Goal: Task Accomplishment & Management: Manage account settings

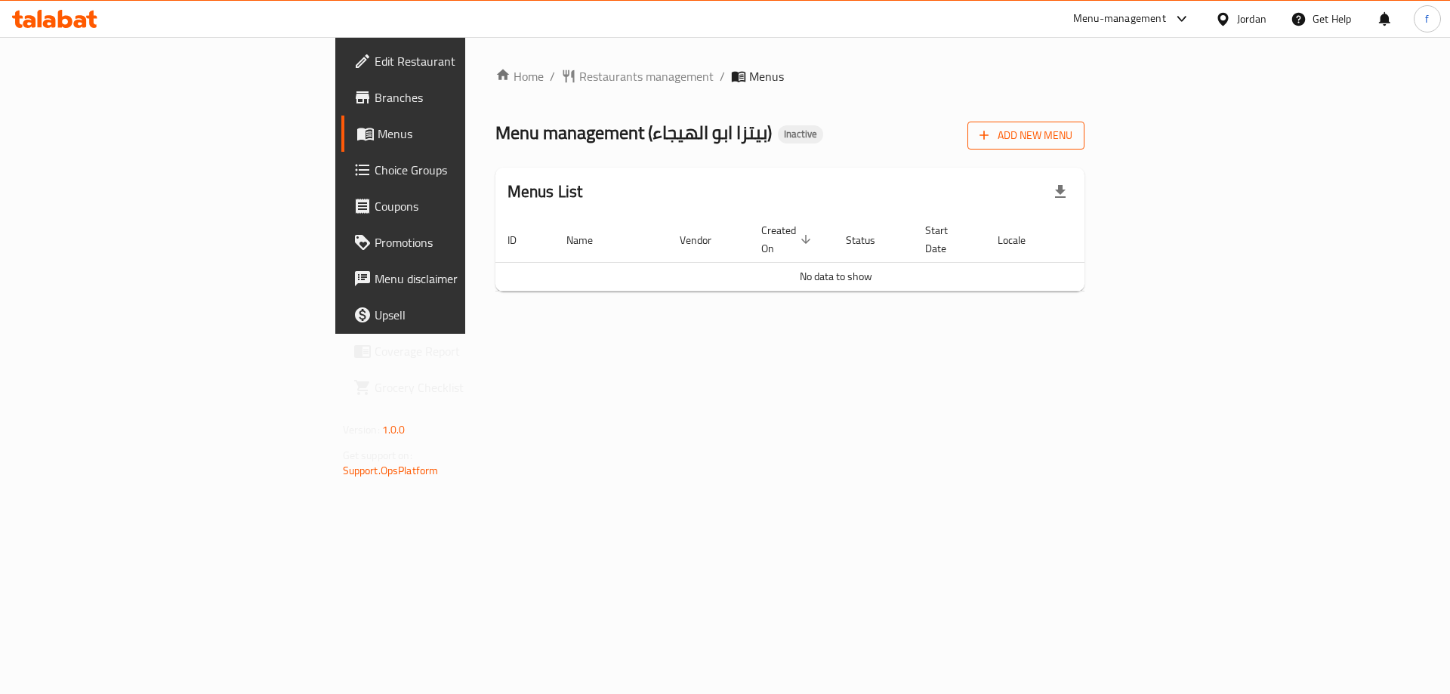
click at [1072, 140] on span "Add New Menu" at bounding box center [1025, 135] width 93 height 19
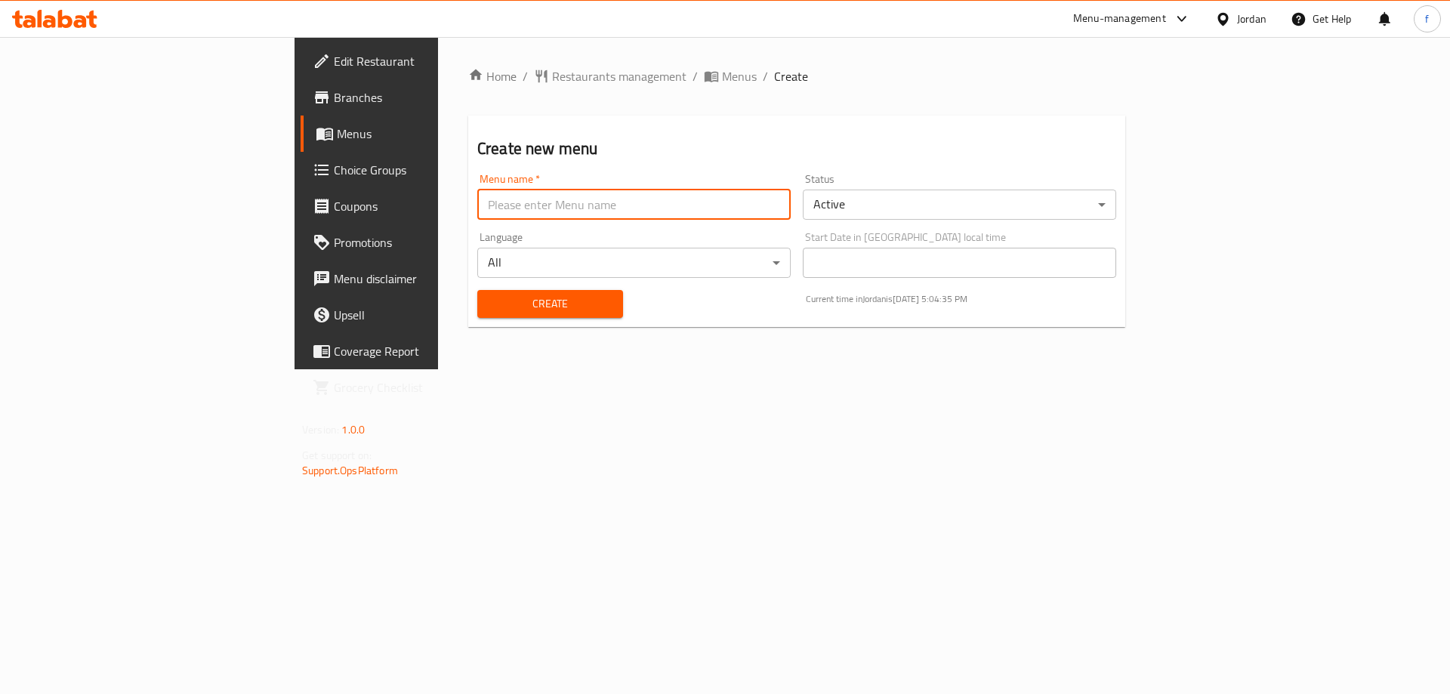
click at [729, 204] on input "text" at bounding box center [633, 205] width 313 height 30
type input "fatma"
click at [658, 369] on div "Home / Restaurants management / Menus / Create Create new menu Menu name   * fa…" at bounding box center [796, 203] width 717 height 332
click at [530, 297] on span "Create" at bounding box center [550, 303] width 122 height 19
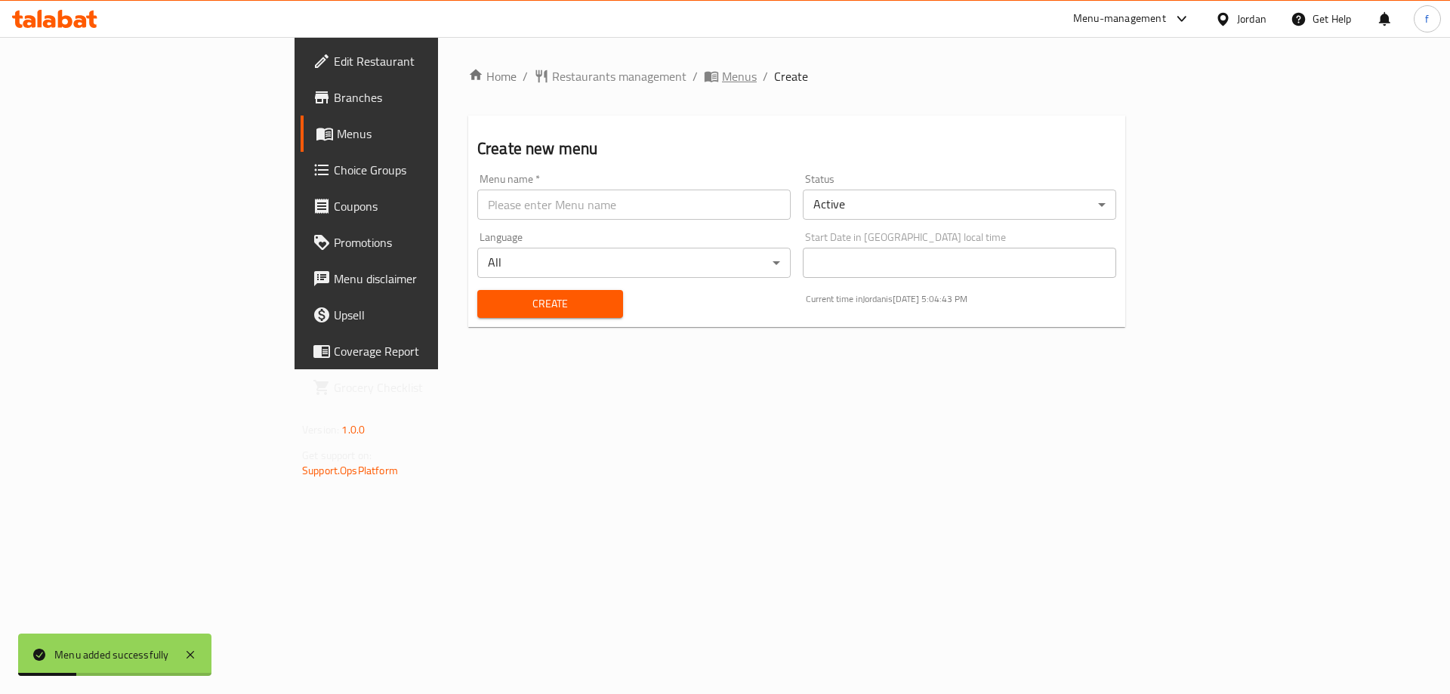
click at [722, 82] on span "Menus" at bounding box center [739, 76] width 35 height 18
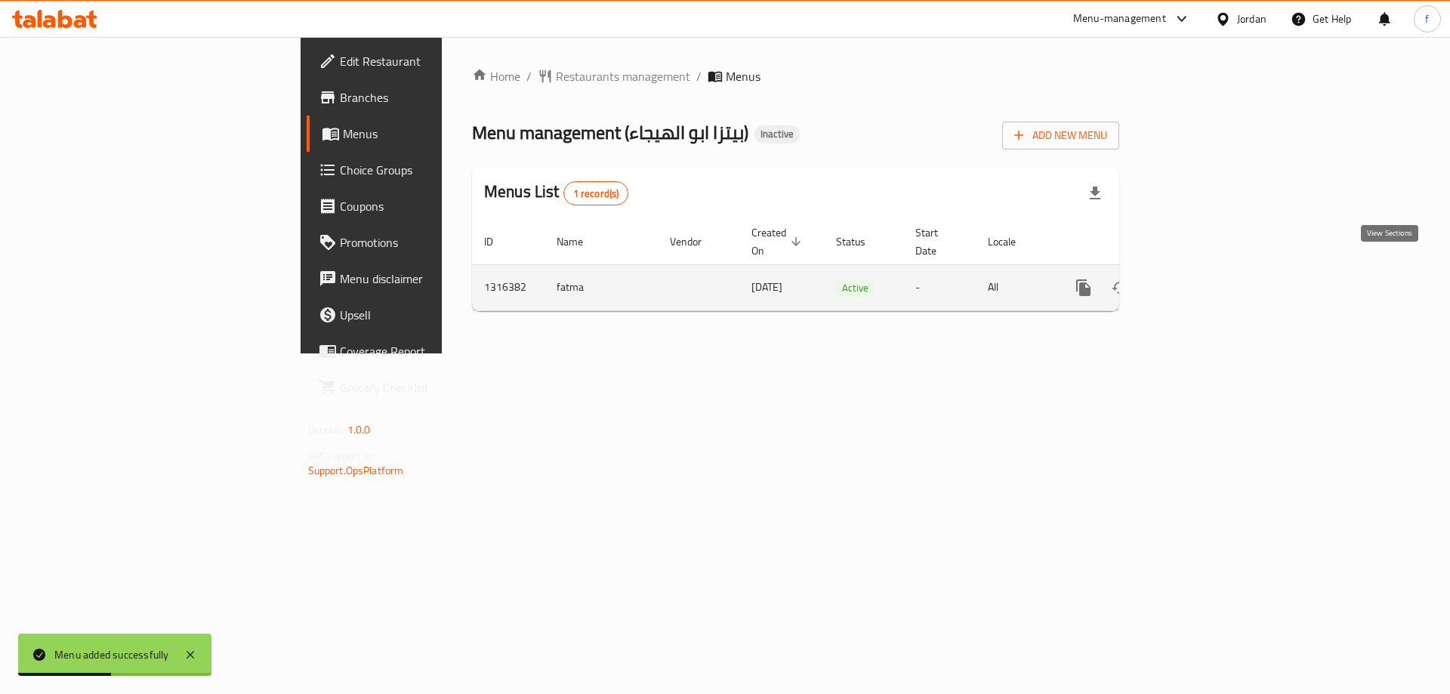
click at [1201, 279] on icon "enhanced table" at bounding box center [1192, 288] width 18 height 18
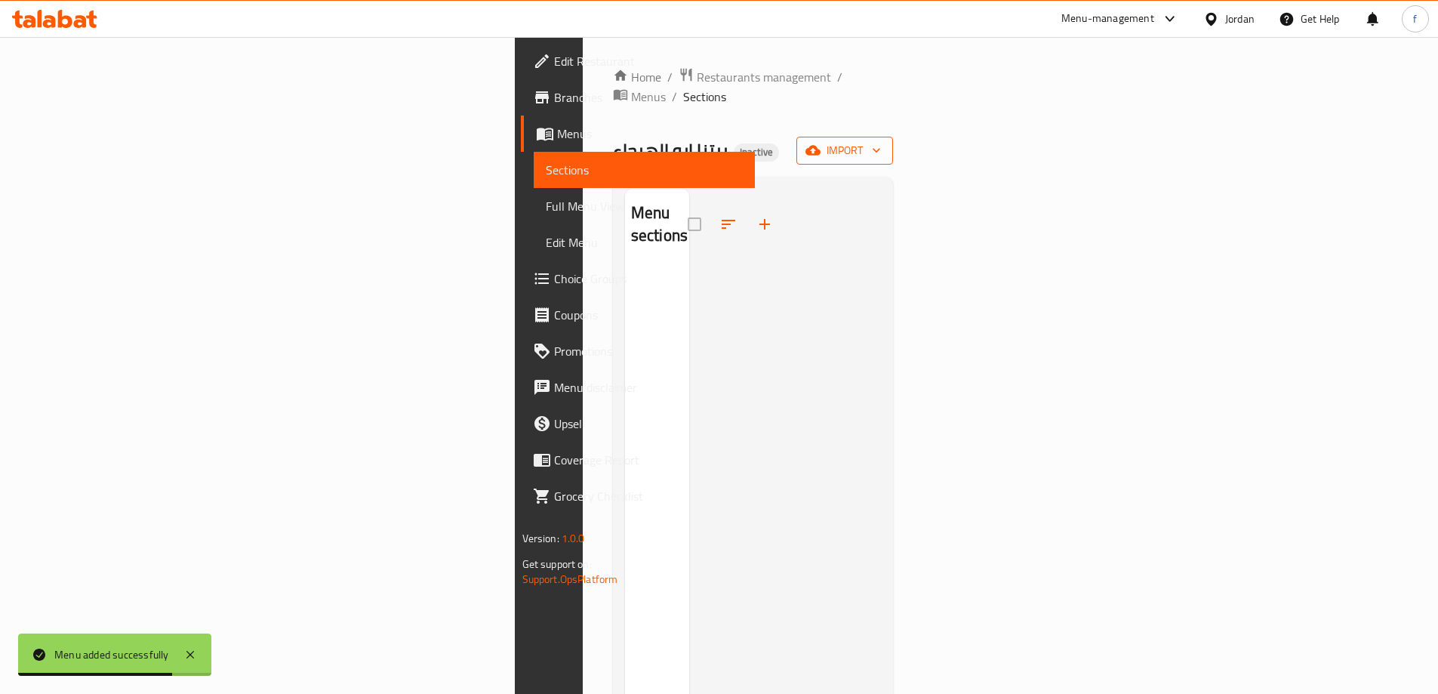
click at [821, 143] on icon "button" at bounding box center [813, 150] width 15 height 15
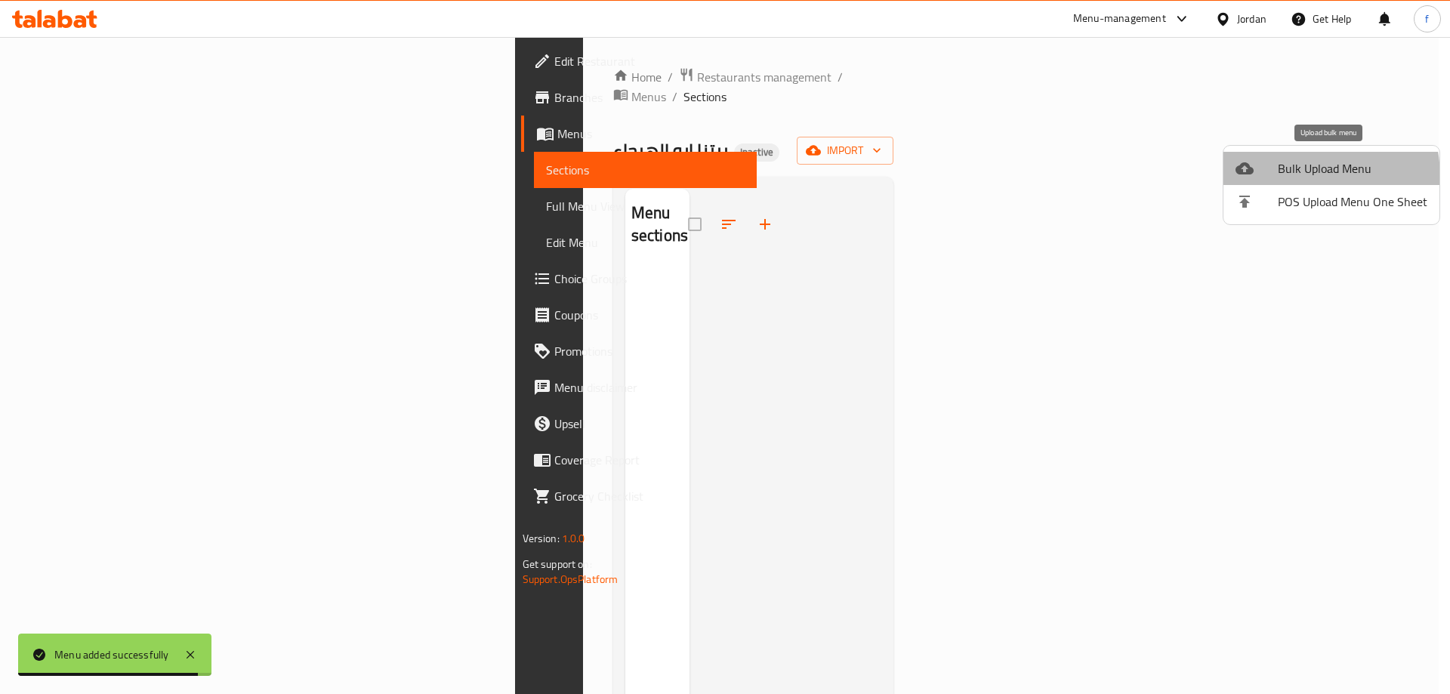
click at [1284, 177] on span "Bulk Upload Menu" at bounding box center [1353, 168] width 150 height 18
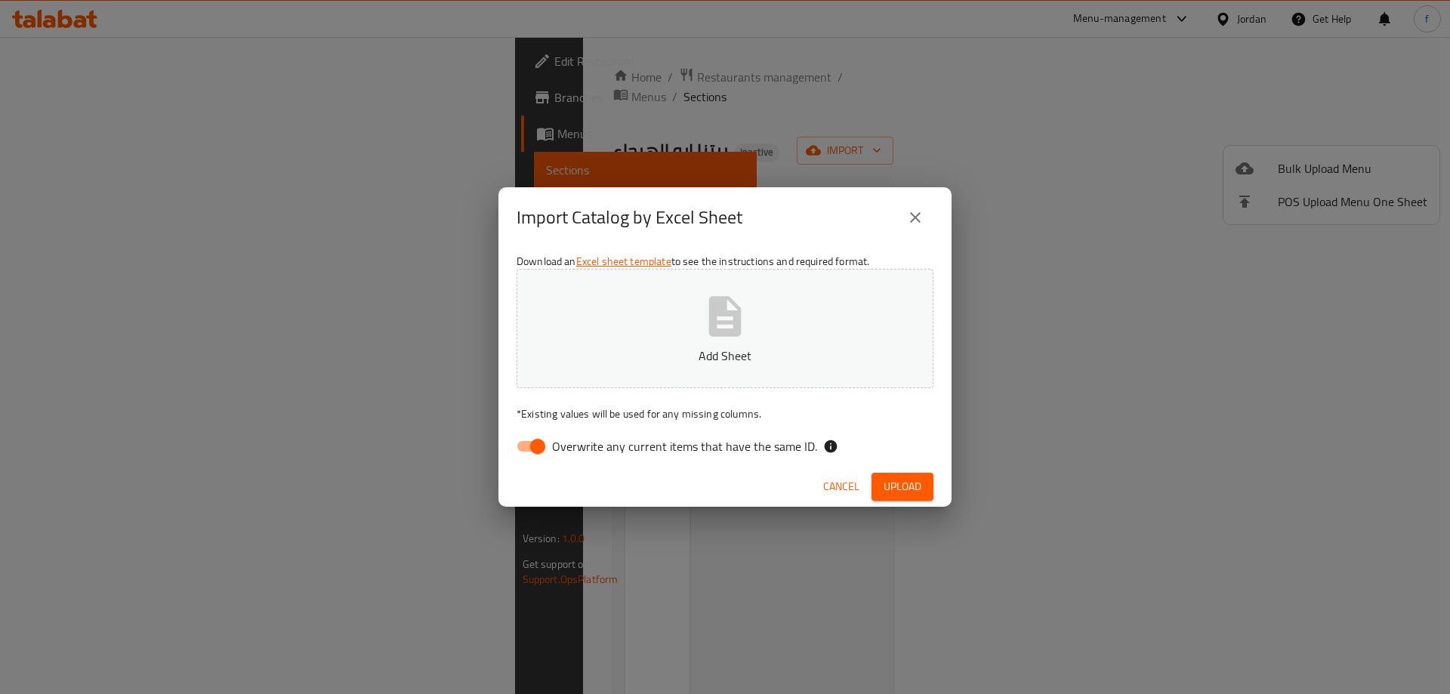
click at [646, 443] on span "Overwrite any current items that have the same ID." at bounding box center [684, 446] width 265 height 18
click at [581, 443] on input "Overwrite any current items that have the same ID." at bounding box center [538, 446] width 86 height 29
checkbox input "false"
click at [739, 354] on p "Add Sheet" at bounding box center [725, 356] width 370 height 18
click at [896, 487] on span "Upload" at bounding box center [902, 486] width 38 height 19
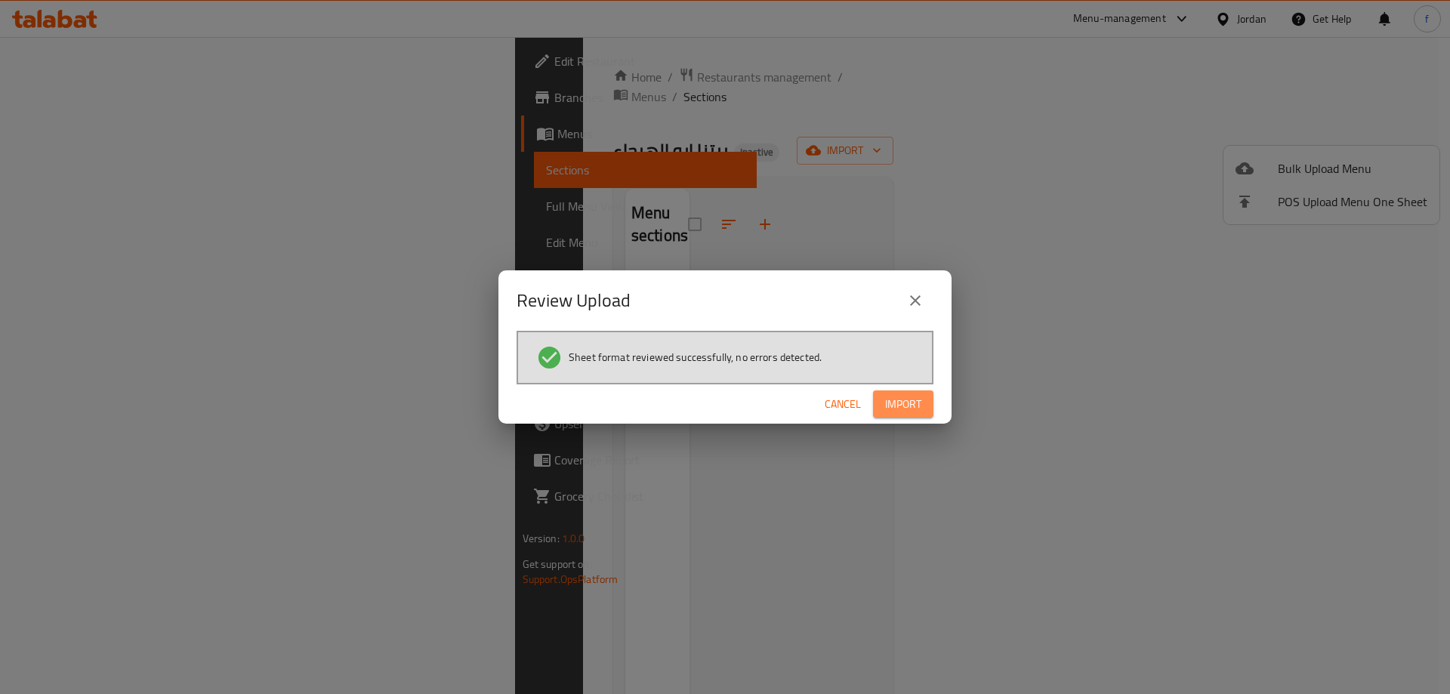
click at [929, 407] on button "Import" at bounding box center [903, 404] width 60 height 28
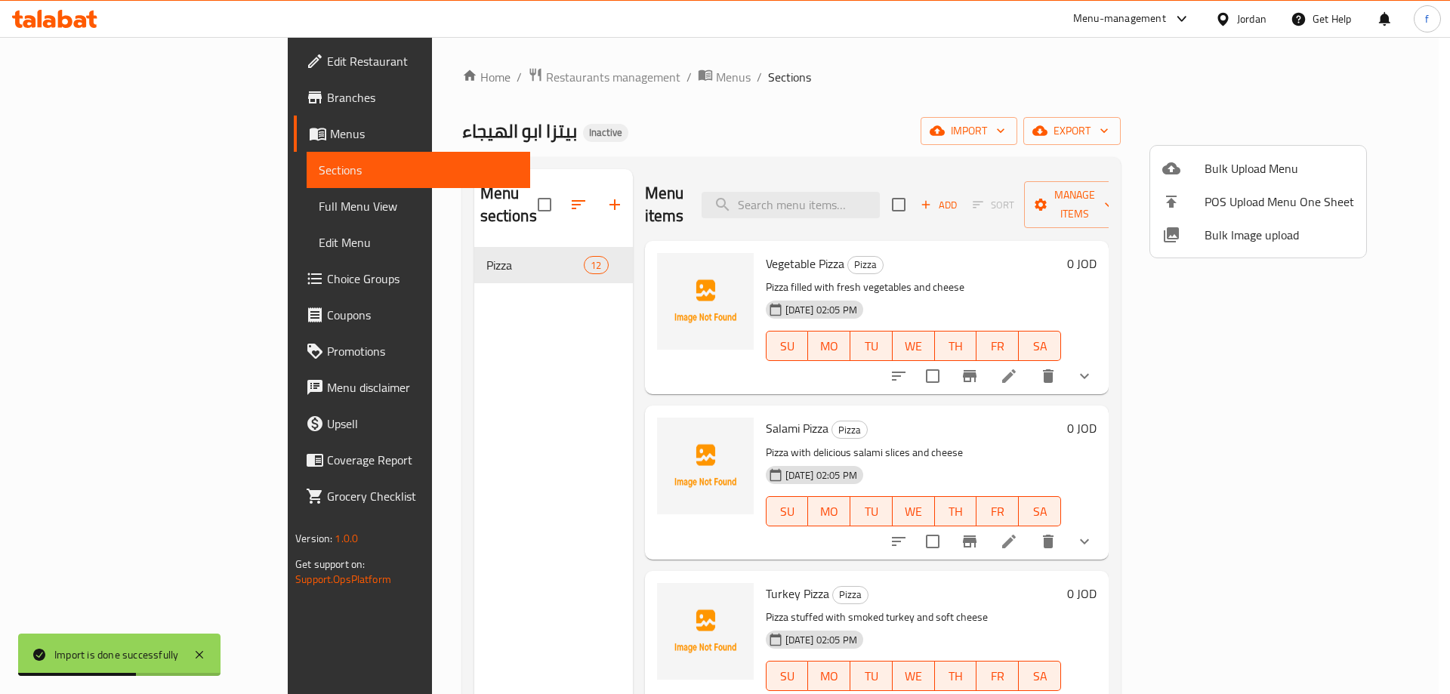
click at [427, 414] on div at bounding box center [725, 347] width 1450 height 694
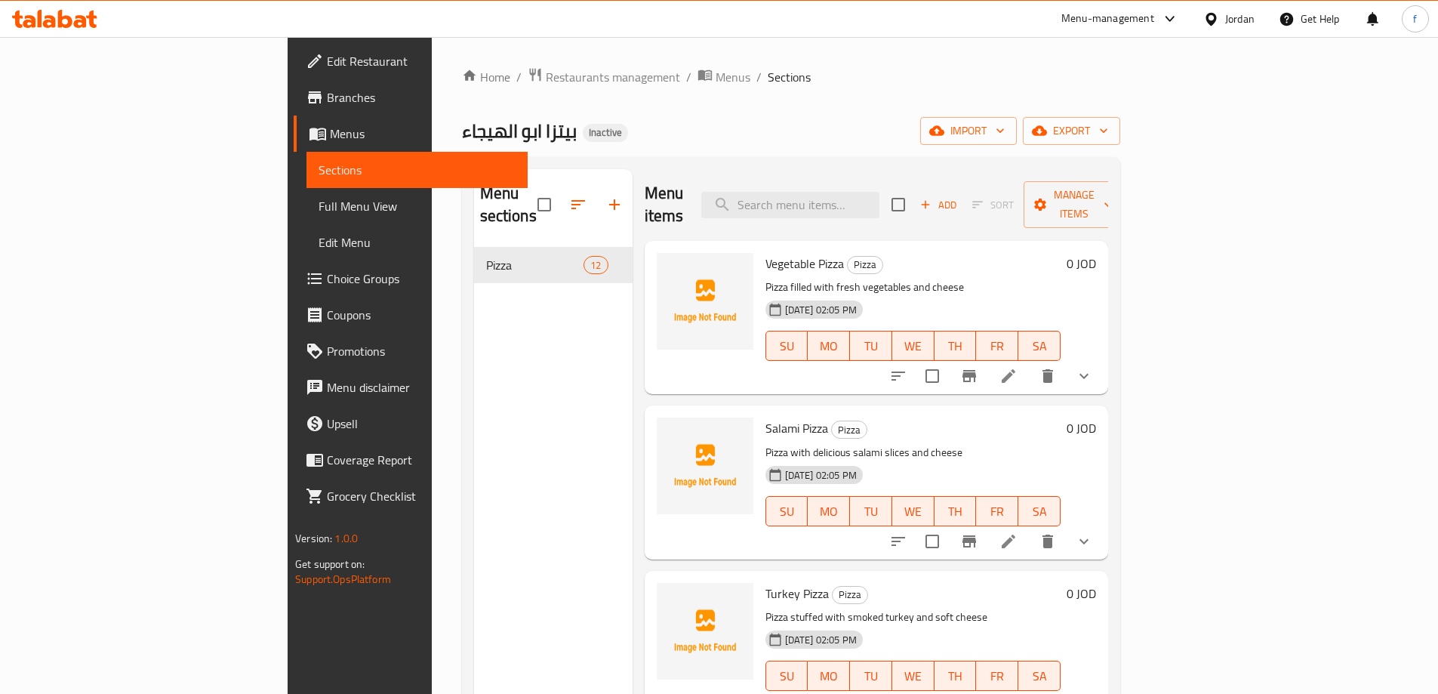
click at [319, 211] on span "Full Menu View" at bounding box center [417, 206] width 197 height 18
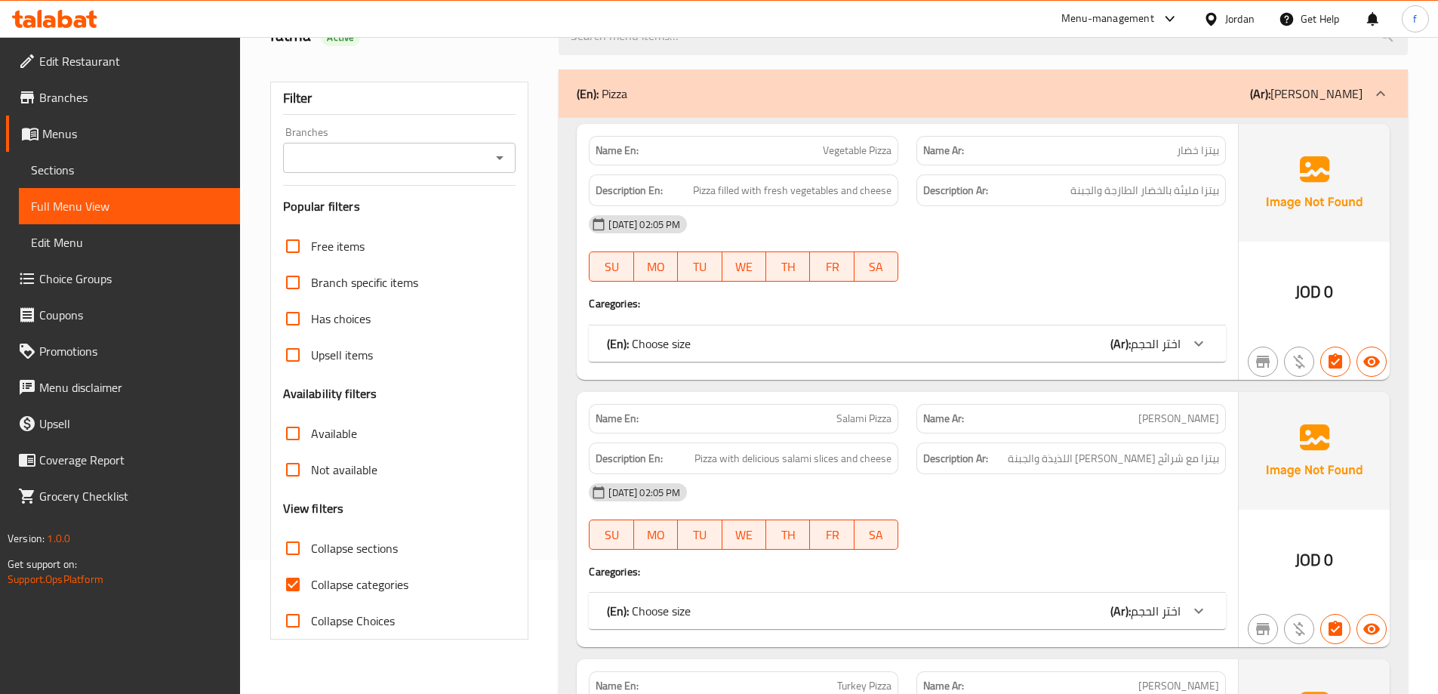
scroll to position [302, 0]
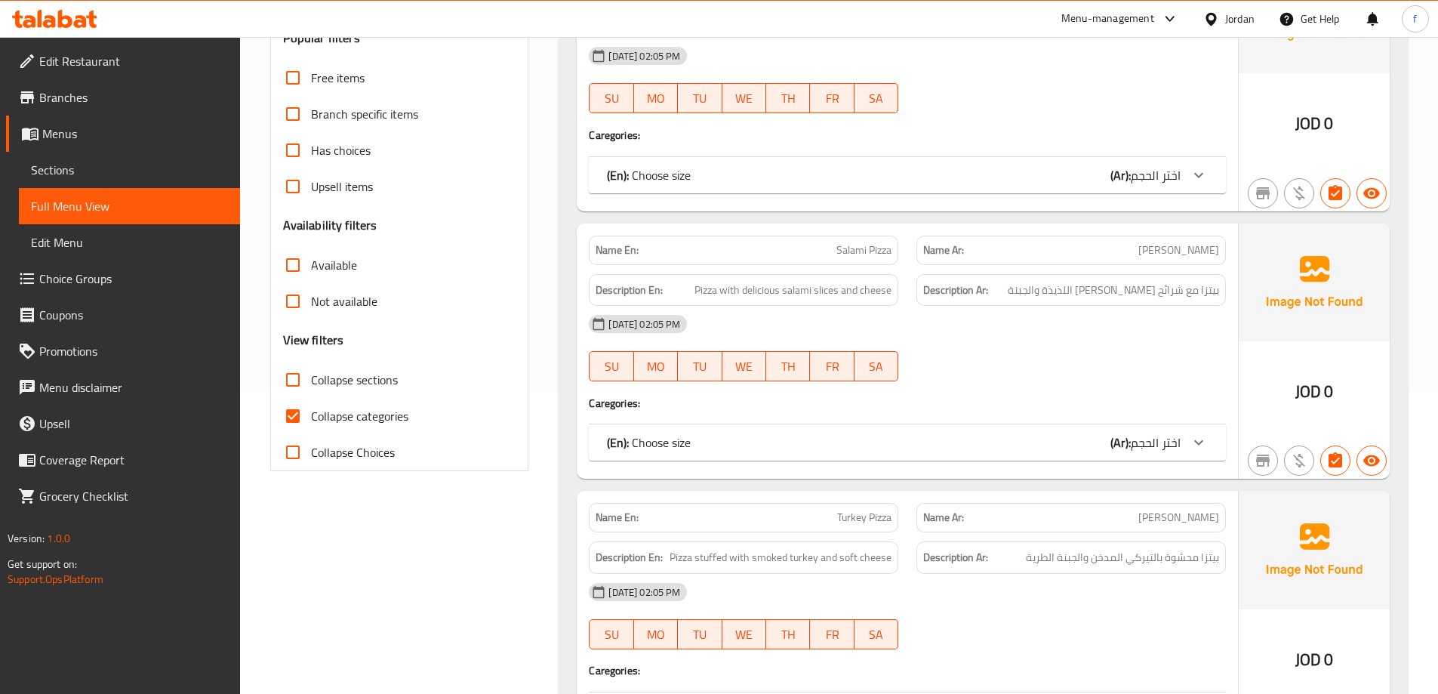
click at [403, 422] on span "Collapse categories" at bounding box center [359, 416] width 97 height 18
click at [311, 422] on input "Collapse categories" at bounding box center [293, 416] width 36 height 36
checkbox input "false"
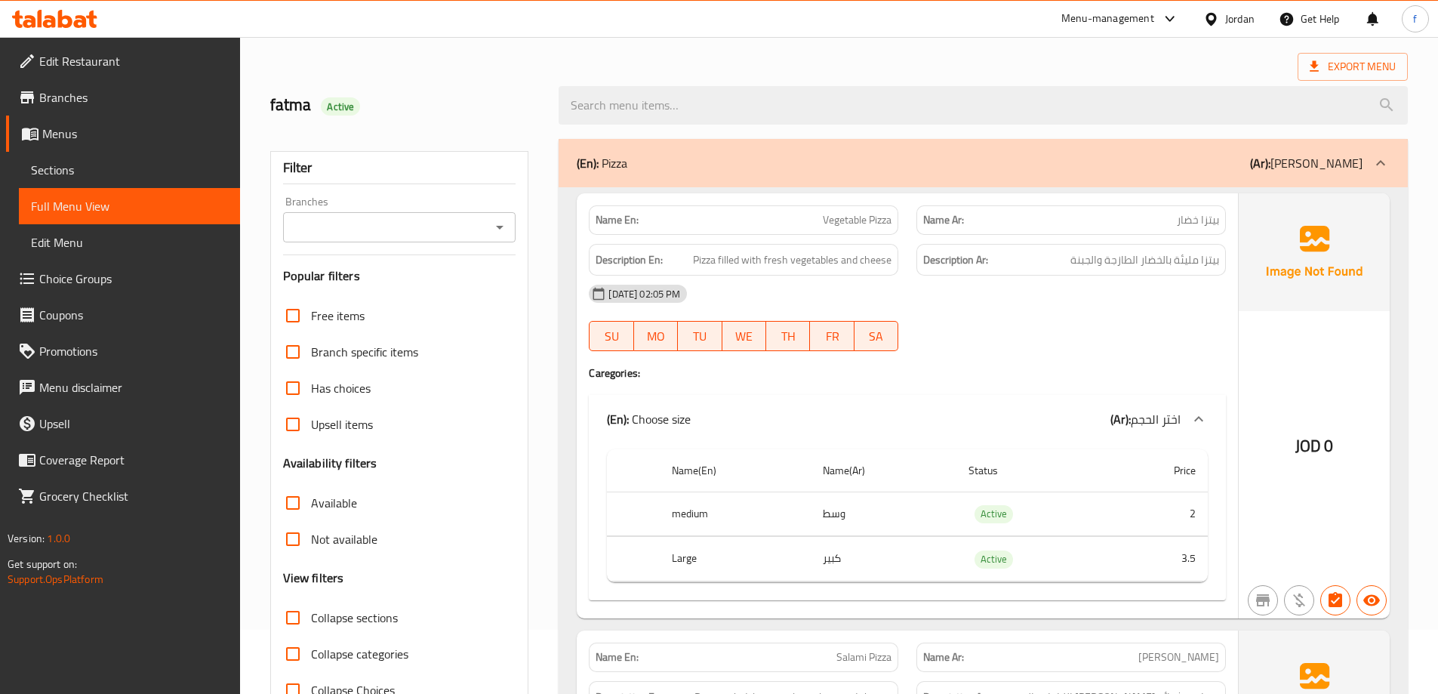
scroll to position [0, 0]
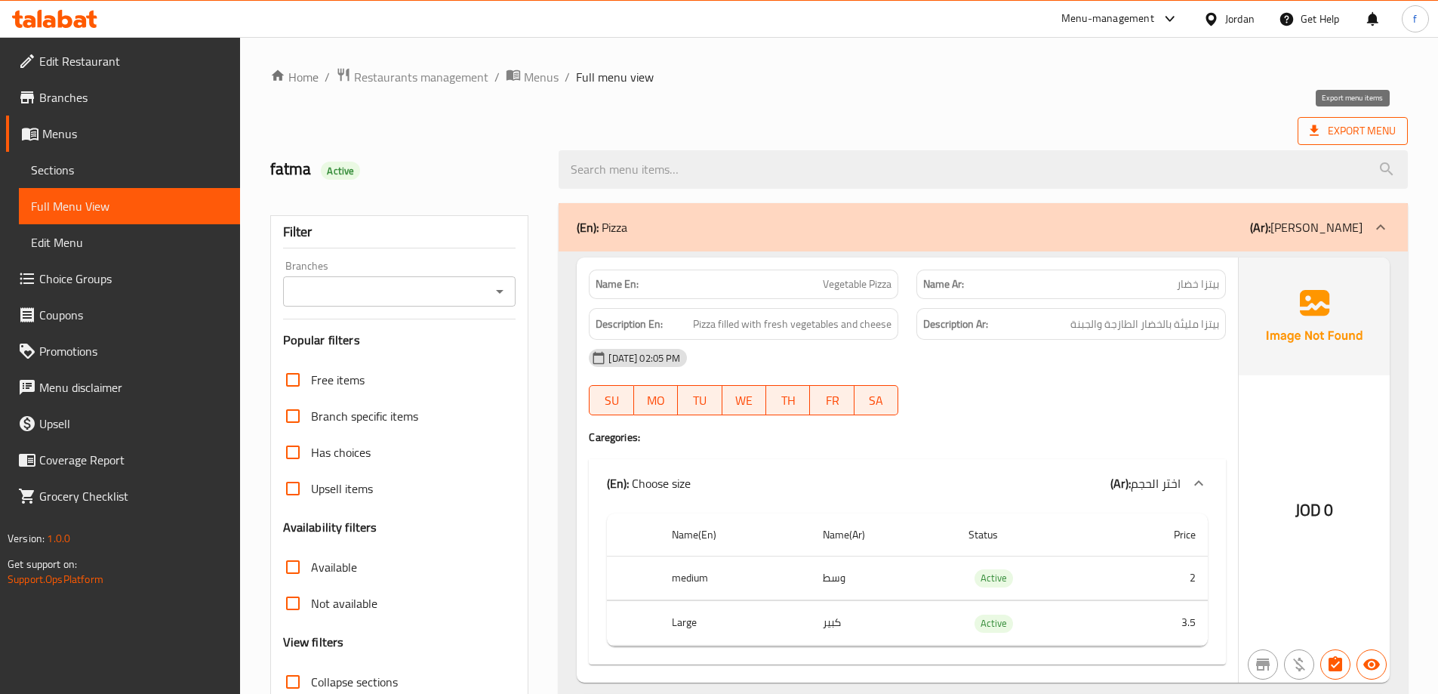
click at [1380, 124] on span "Export Menu" at bounding box center [1353, 131] width 86 height 19
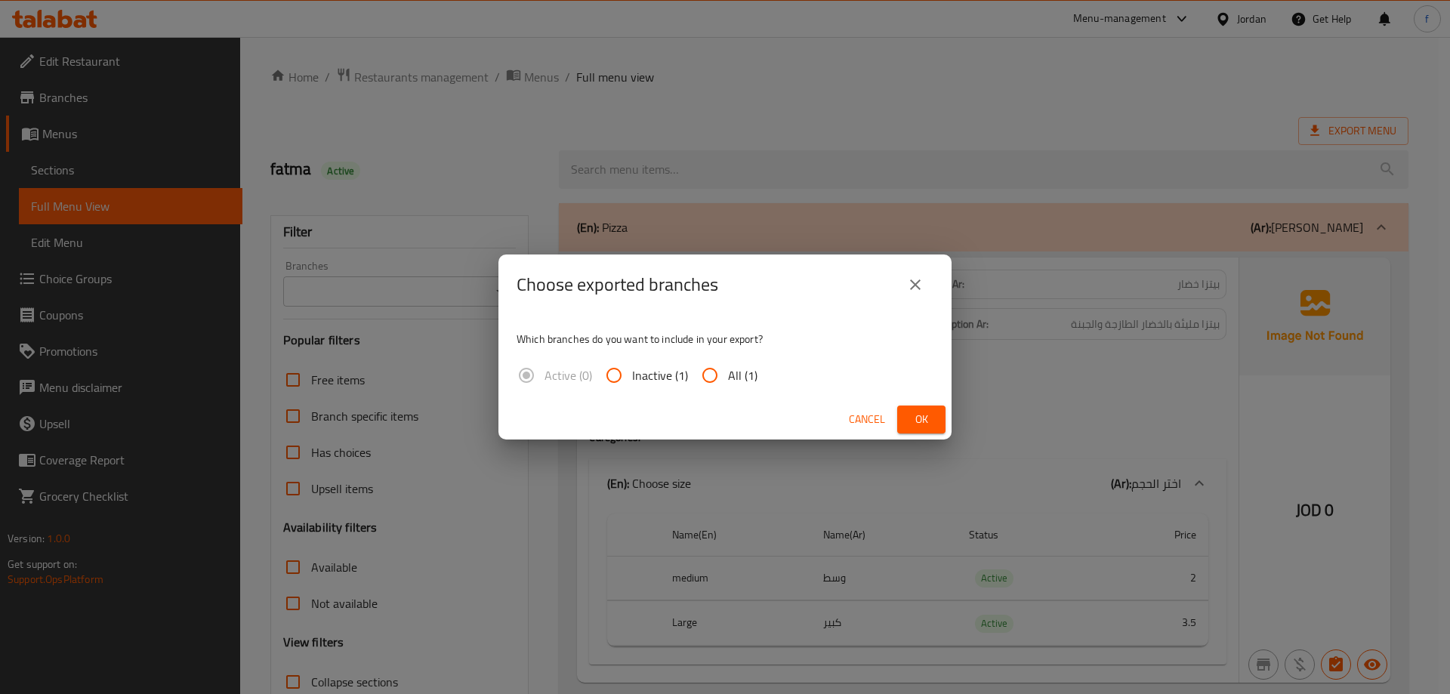
click at [711, 369] on input "All (1)" at bounding box center [710, 375] width 36 height 36
radio input "true"
click at [937, 417] on button "Ok" at bounding box center [921, 419] width 48 height 28
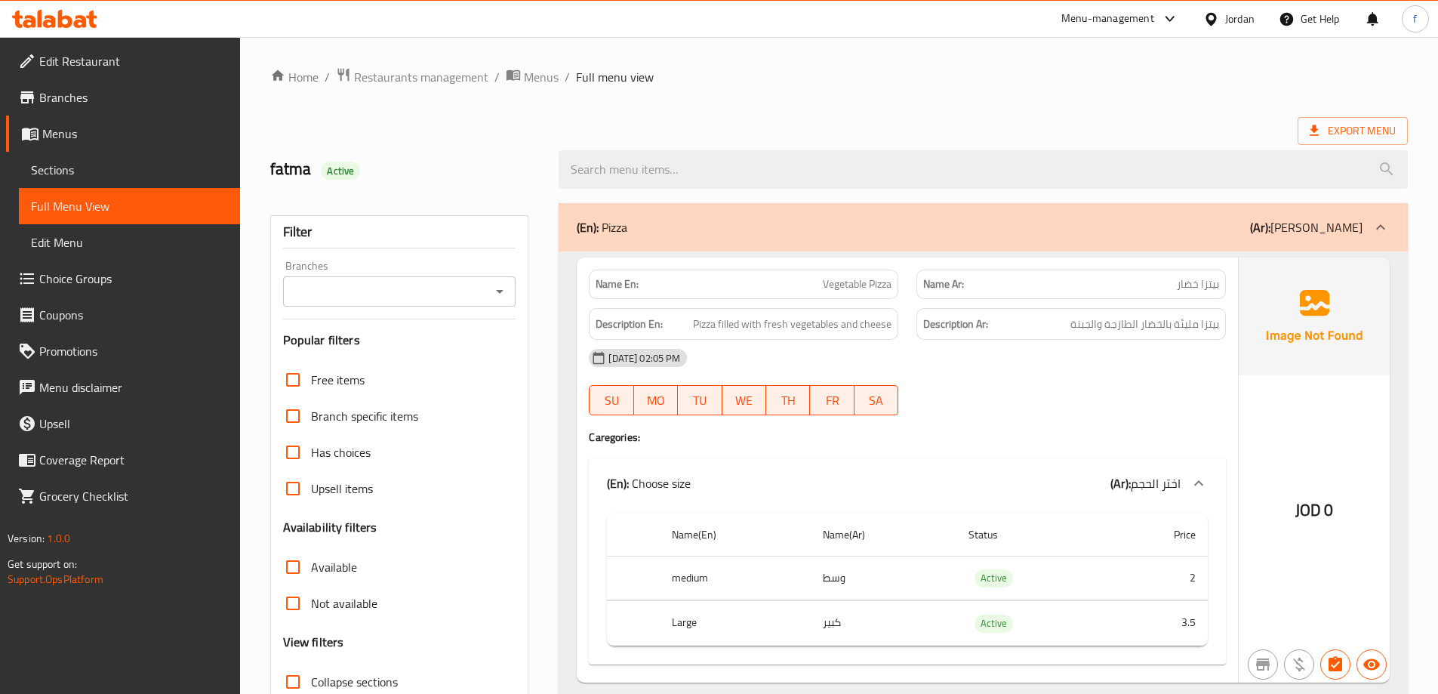
drag, startPoint x: 135, startPoint y: 97, endPoint x: 155, endPoint y: 100, distance: 20.0
click at [135, 97] on span "Branches" at bounding box center [133, 97] width 189 height 18
